Goal: Task Accomplishment & Management: Manage account settings

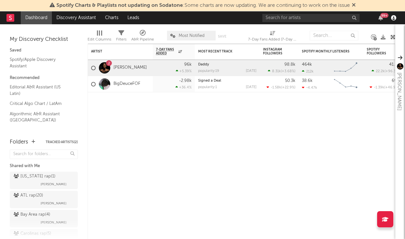
click at [392, 16] on icon "button" at bounding box center [393, 17] width 5 height 5
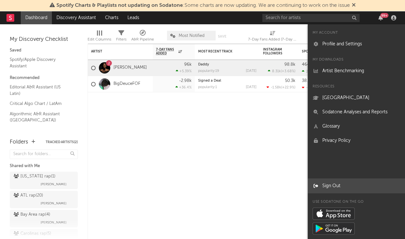
click at [322, 181] on link "Sign Out" at bounding box center [356, 186] width 97 height 14
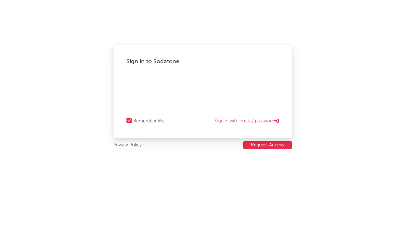
click at [218, 118] on link "Sign in with email / password" at bounding box center [247, 121] width 64 height 8
click at [198, 101] on link "Forgot your password?" at bounding box center [203, 100] width 48 height 8
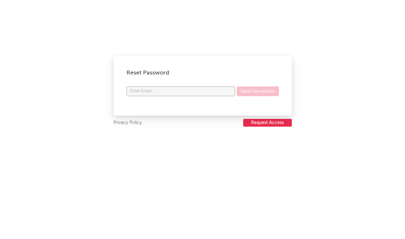
click at [158, 88] on input "text" at bounding box center [181, 92] width 109 height 10
type input "[EMAIL_ADDRESS][DOMAIN_NAME]"
click at [273, 93] on button "Send Instructions" at bounding box center [258, 92] width 42 height 10
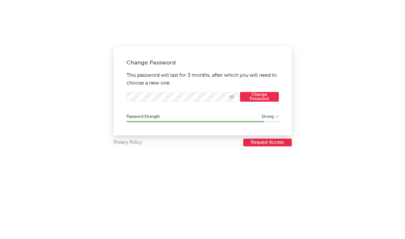
click at [246, 101] on button "Change Password" at bounding box center [259, 97] width 39 height 10
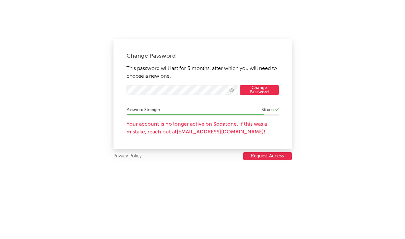
click at [232, 91] on icon "button" at bounding box center [231, 90] width 5 height 4
click at [187, 96] on form "christian@10kprojects.com Change Password" at bounding box center [203, 93] width 152 height 16
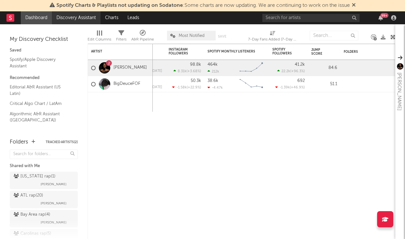
click at [69, 21] on link "Discovery Assistant" at bounding box center [76, 17] width 49 height 13
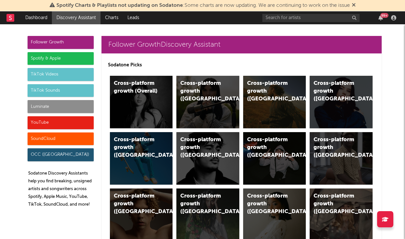
click at [82, 110] on div "Luminate" at bounding box center [61, 106] width 66 height 13
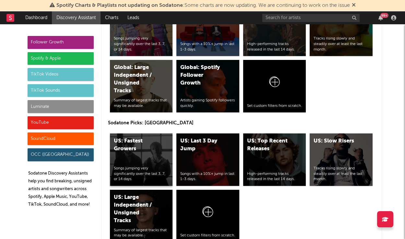
scroll to position [3106, 0]
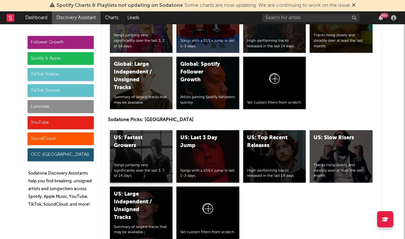
click at [153, 148] on div "US: Fastest Growers" at bounding box center [136, 142] width 44 height 16
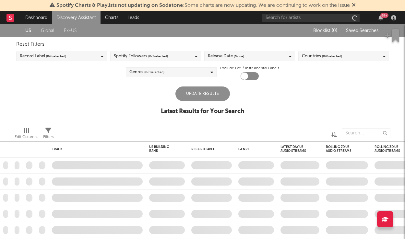
checkbox input "true"
